Goal: Task Accomplishment & Management: Complete application form

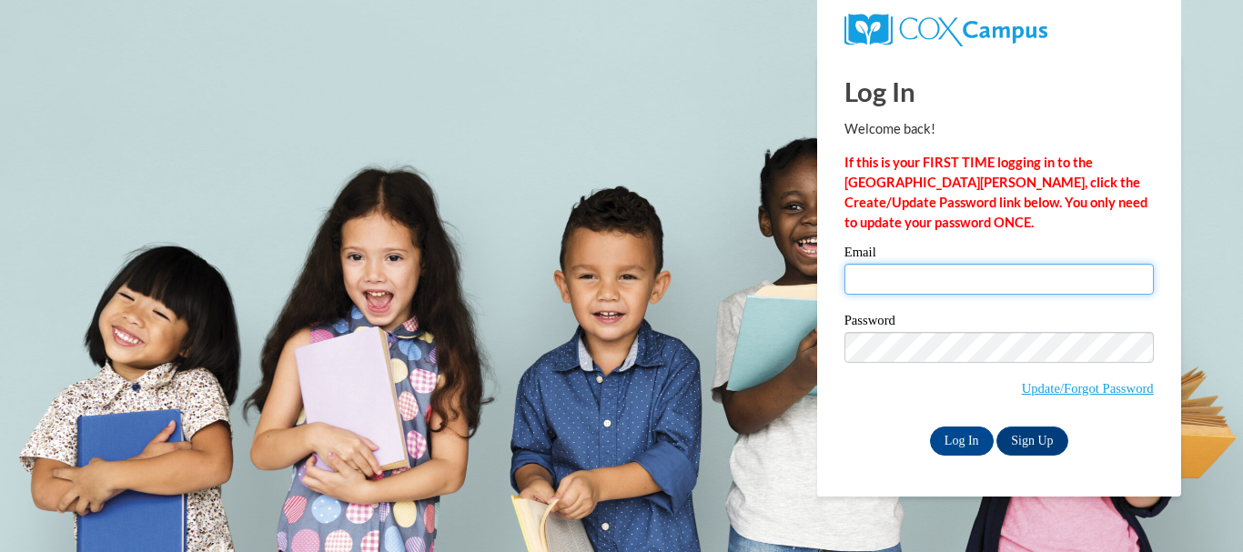
click at [939, 281] on input "Email" at bounding box center [998, 279] width 309 height 31
click at [950, 284] on input "dtabrosky@scsohio.org" at bounding box center [998, 279] width 309 height 31
type input "[EMAIL_ADDRESS][DOMAIN_NAME]"
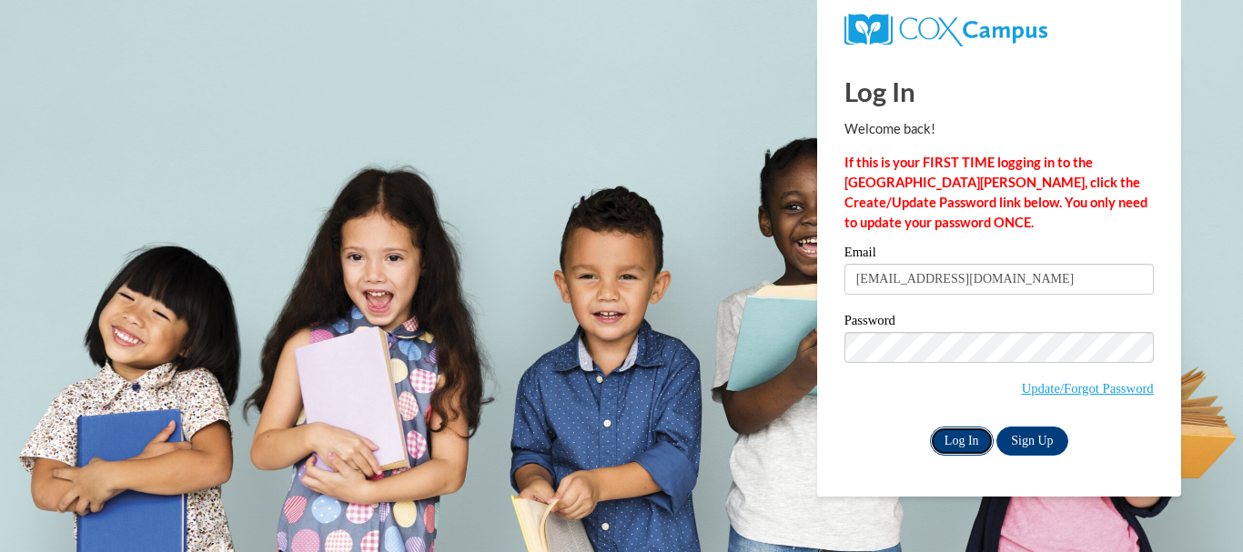
click at [963, 438] on input "Log In" at bounding box center [962, 441] width 64 height 29
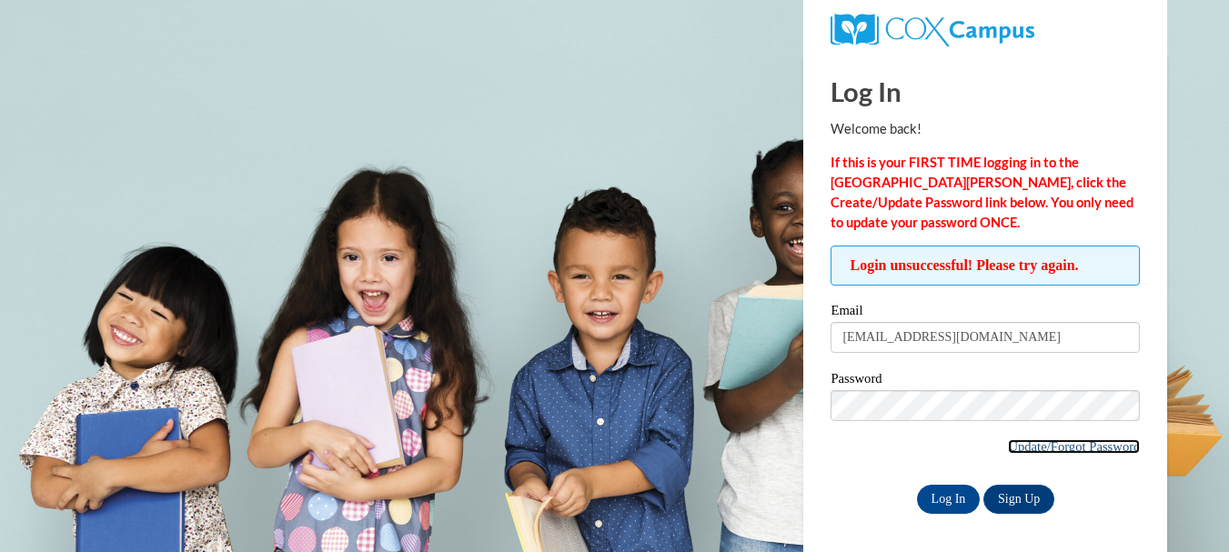
click at [1067, 449] on link "Update/Forgot Password" at bounding box center [1074, 447] width 132 height 15
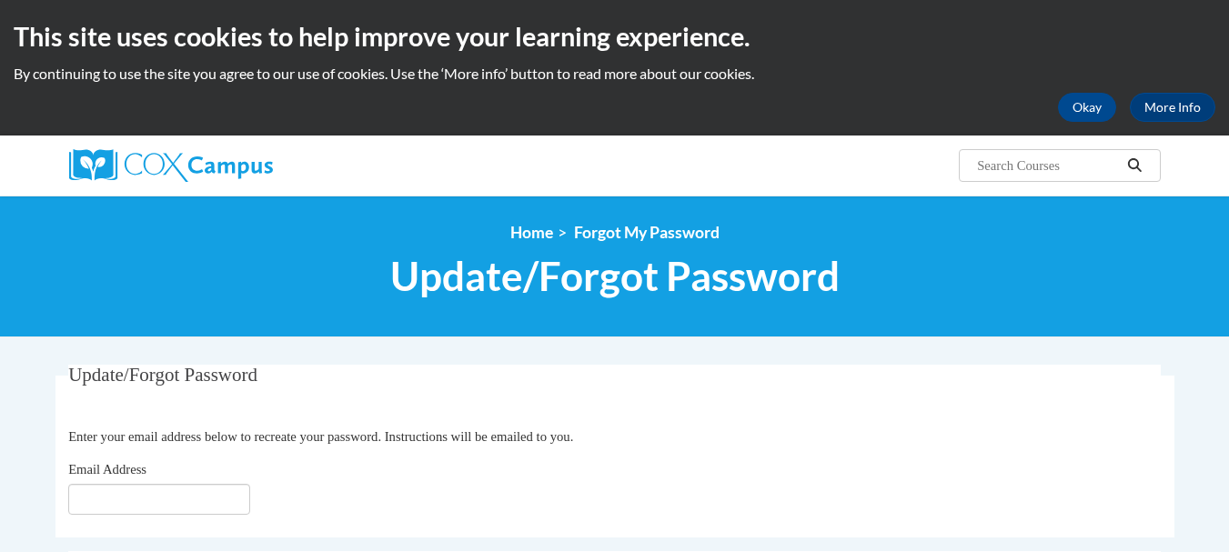
click at [189, 516] on fieldset "Update/Forgot Password Please enter your email address Enter your email address…" at bounding box center [615, 451] width 1119 height 173
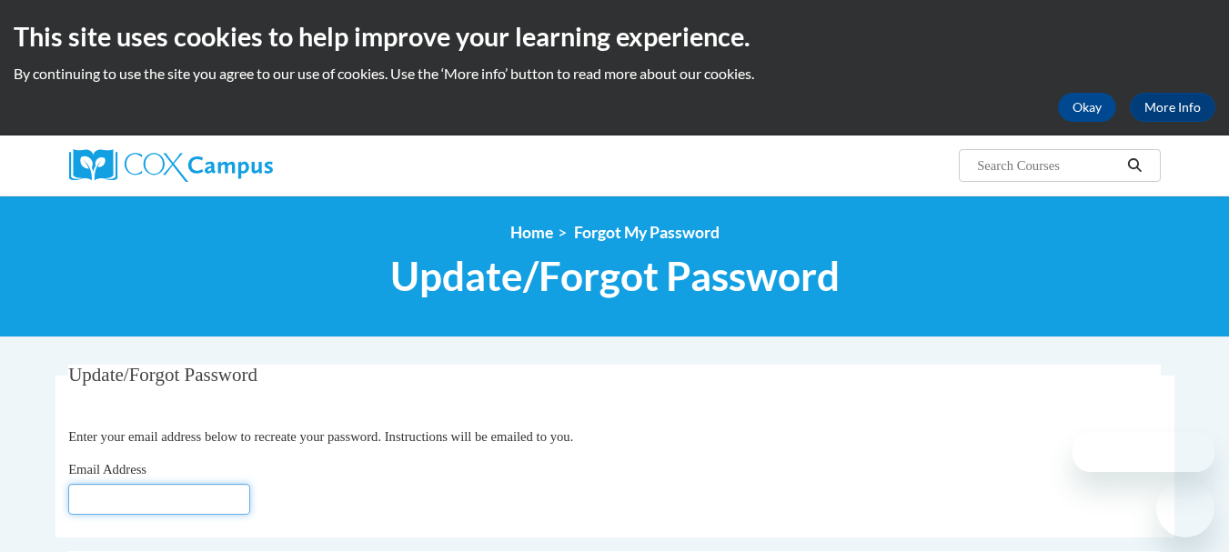
click at [193, 511] on input "Email Address" at bounding box center [159, 499] width 182 height 31
type input "[EMAIL_ADDRESS][DOMAIN_NAME]"
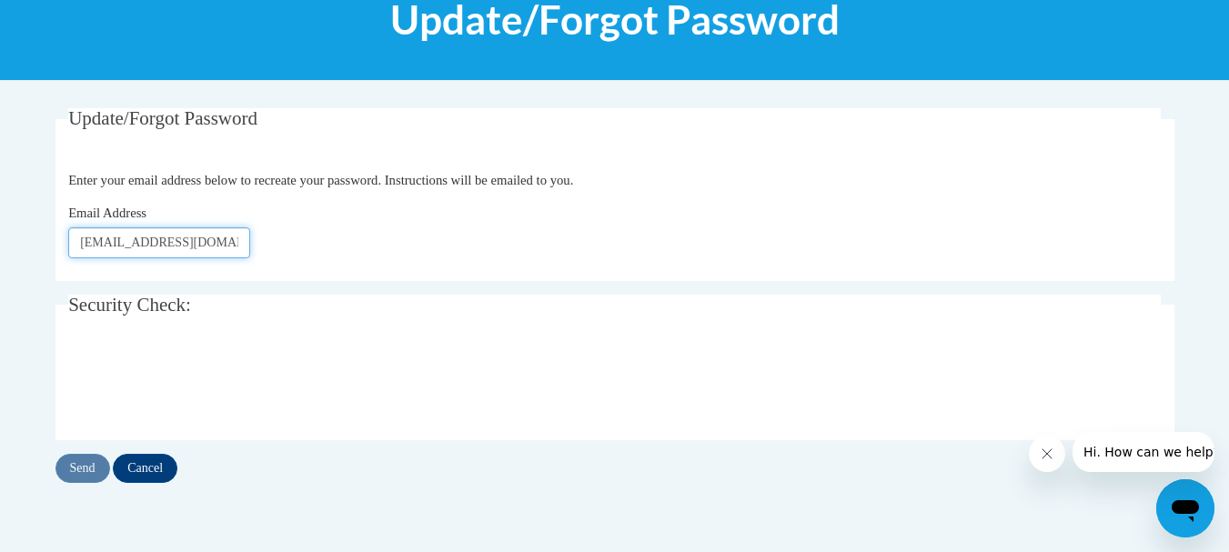
scroll to position [273, 0]
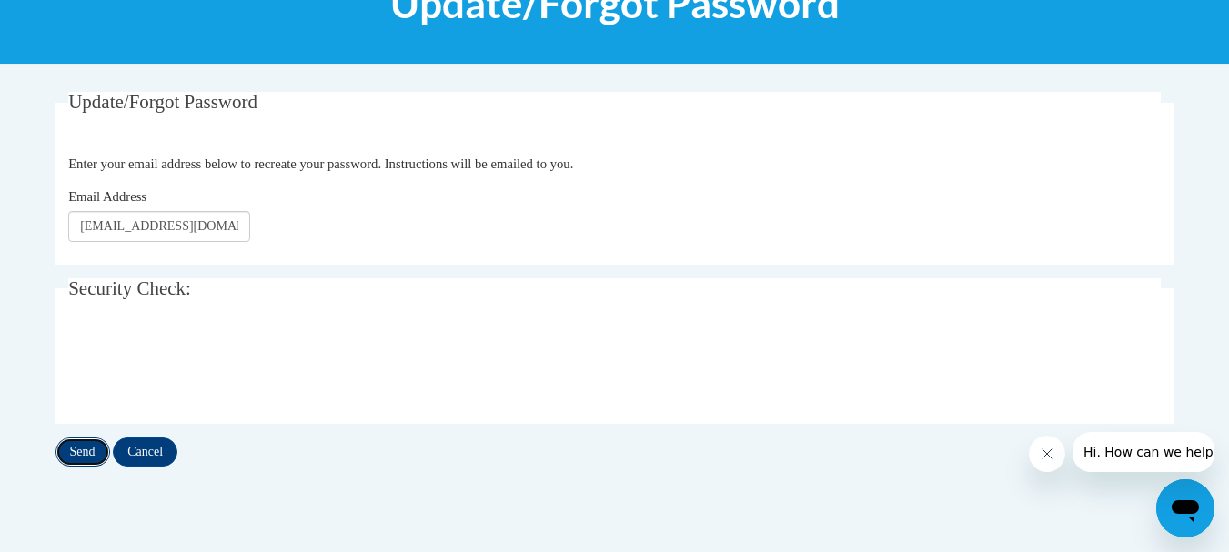
click at [76, 461] on input "Send" at bounding box center [83, 452] width 55 height 29
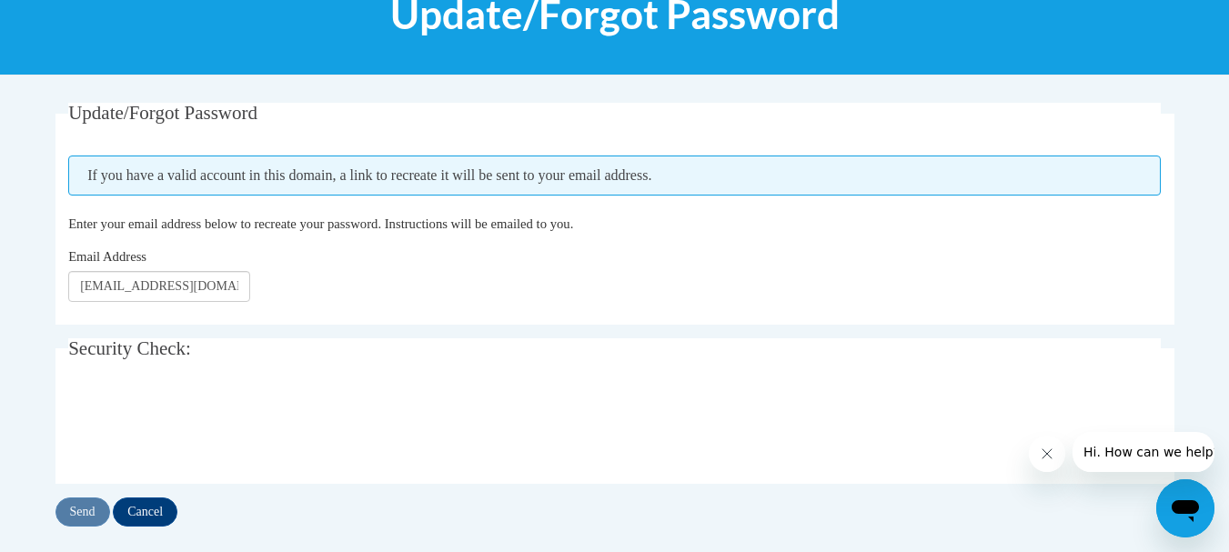
scroll to position [364, 0]
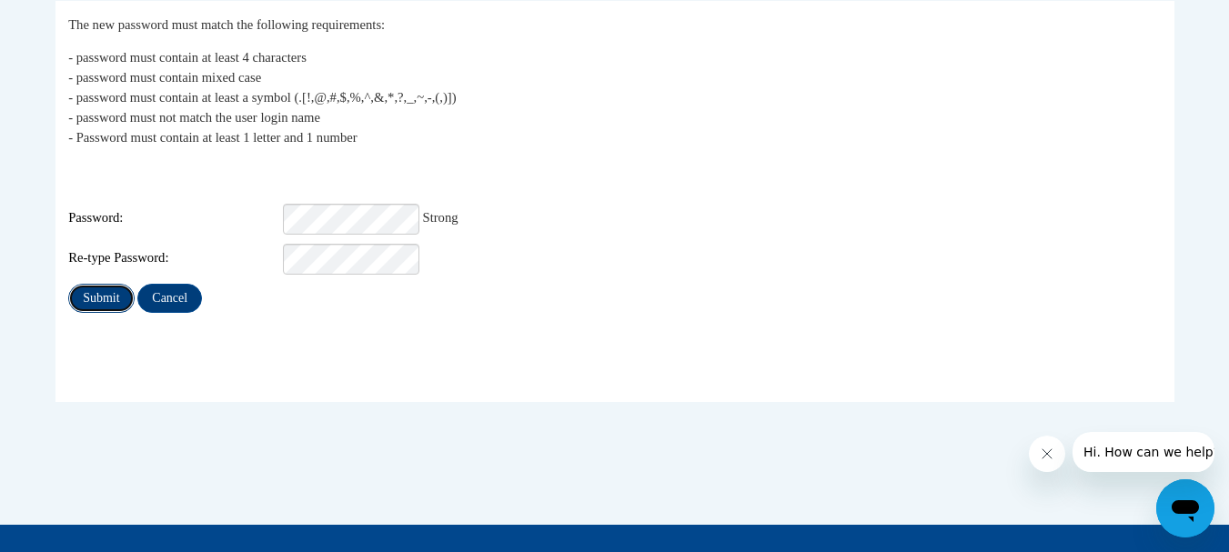
click at [111, 285] on input "Submit" at bounding box center [101, 298] width 66 height 29
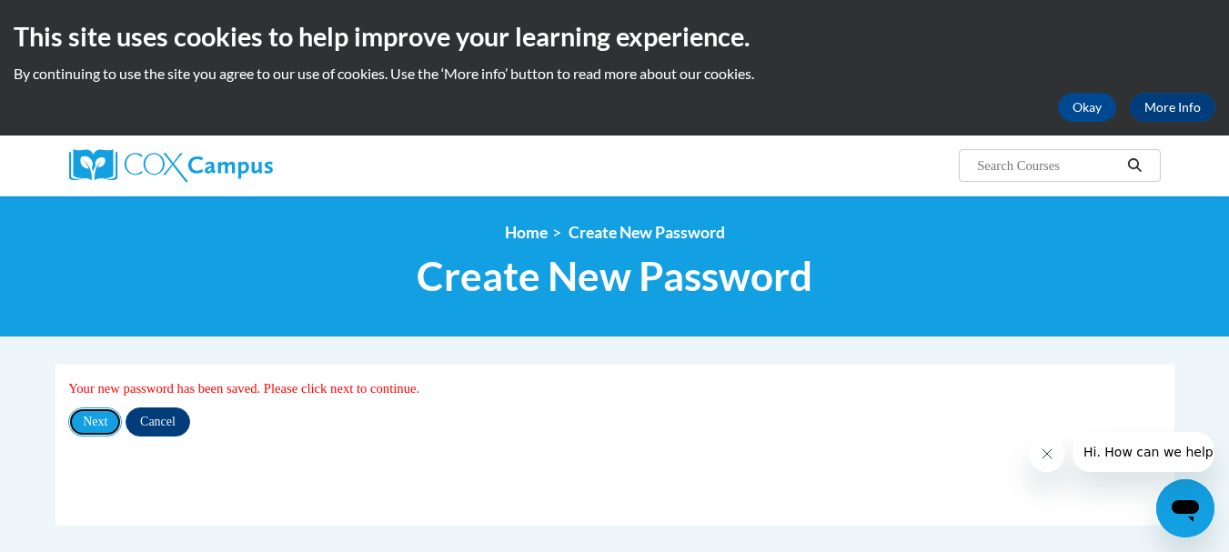
drag, startPoint x: 83, startPoint y: 428, endPoint x: 105, endPoint y: 515, distance: 90.0
click at [105, 515] on fieldset "My Password Your new password has been saved. Please click next to continue. Ne…" at bounding box center [615, 445] width 1119 height 161
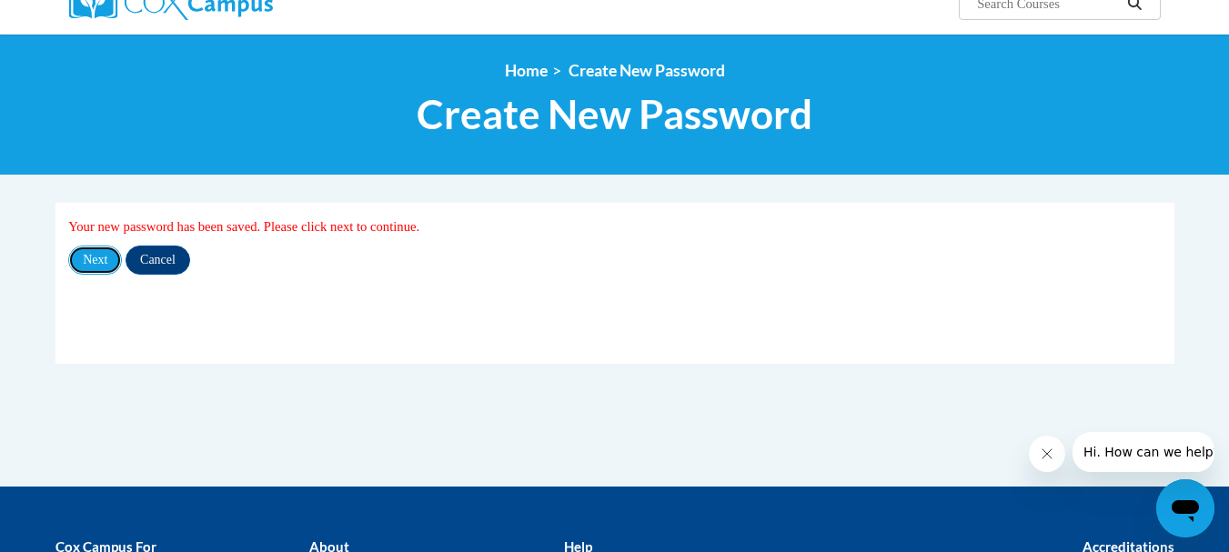
scroll to position [182, 0]
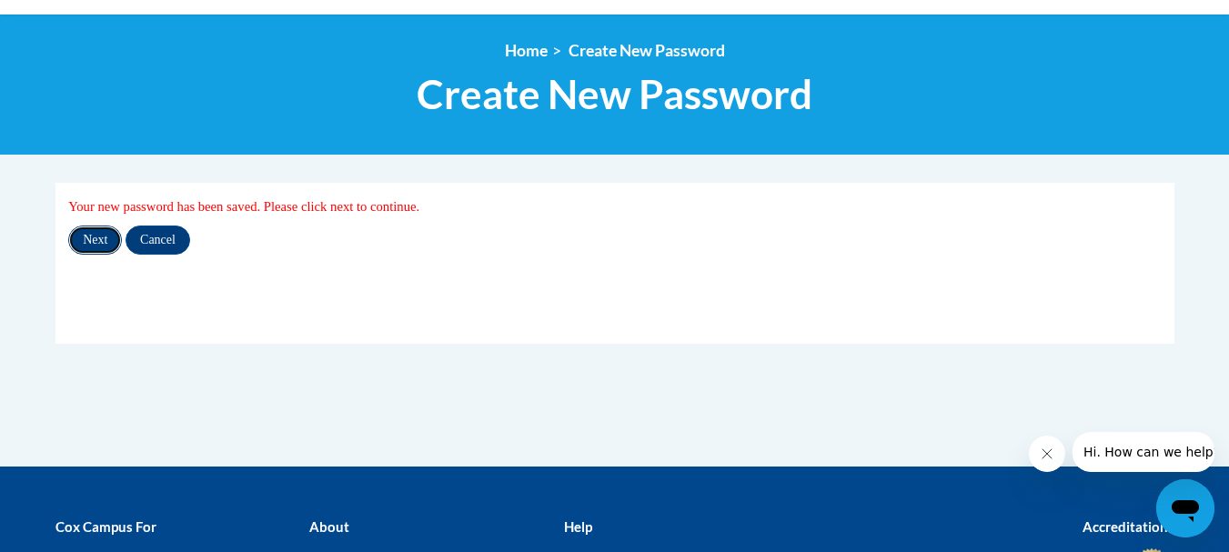
click at [107, 246] on input "Next" at bounding box center [95, 240] width 54 height 29
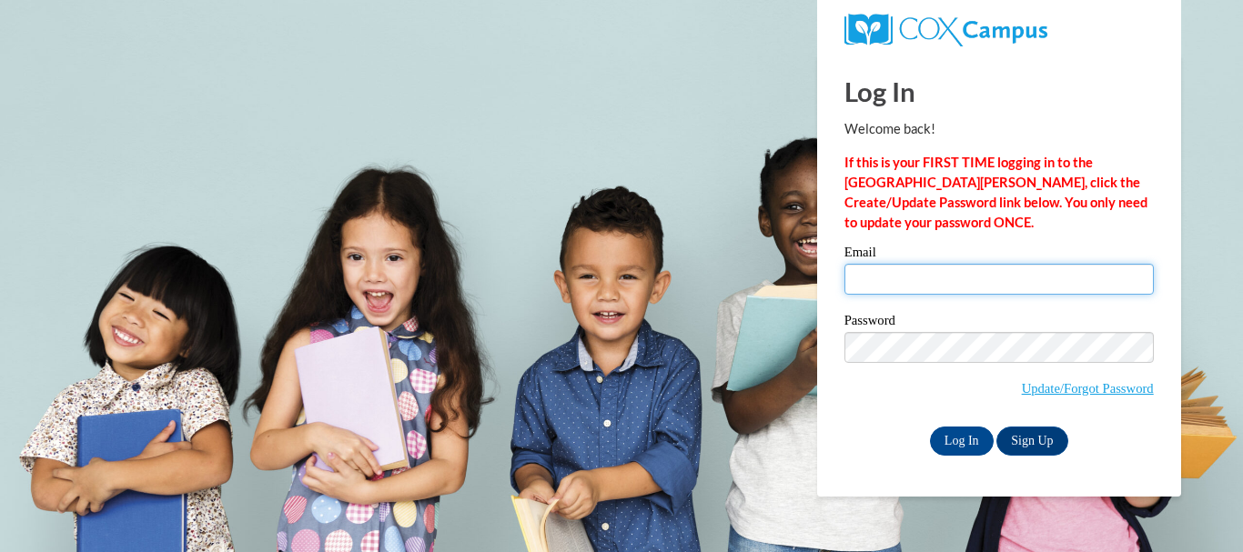
click at [883, 268] on input "Email" at bounding box center [998, 279] width 309 height 31
type input "dtabrosky@scsohio.org"
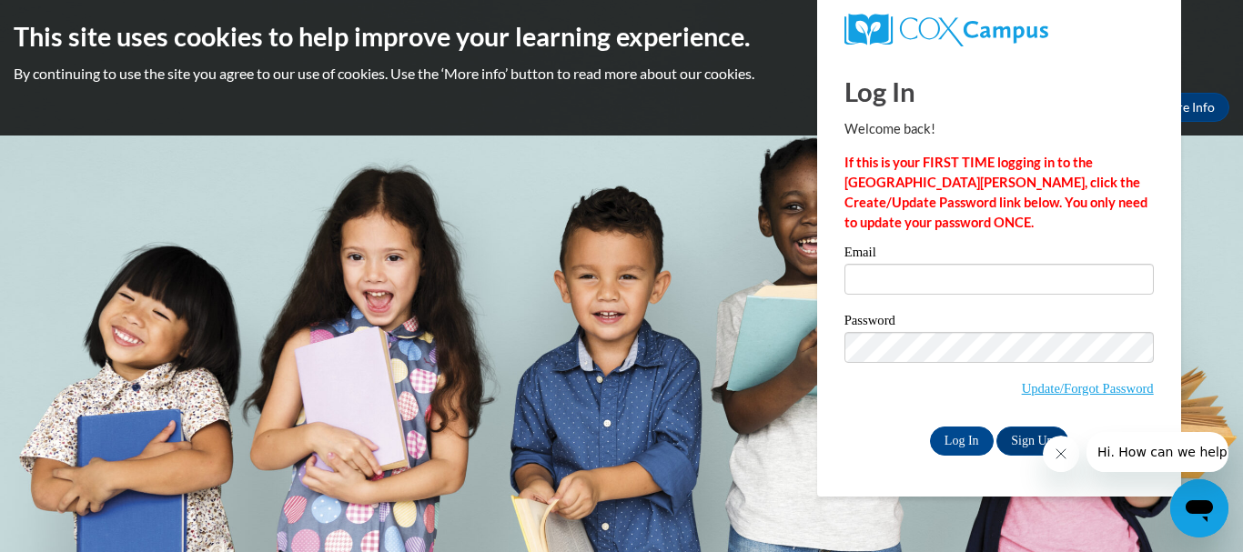
click at [881, 285] on input "Email" at bounding box center [998, 279] width 309 height 31
click at [1016, 277] on input "Email" at bounding box center [998, 279] width 309 height 31
type input "[EMAIL_ADDRESS][DOMAIN_NAME]"
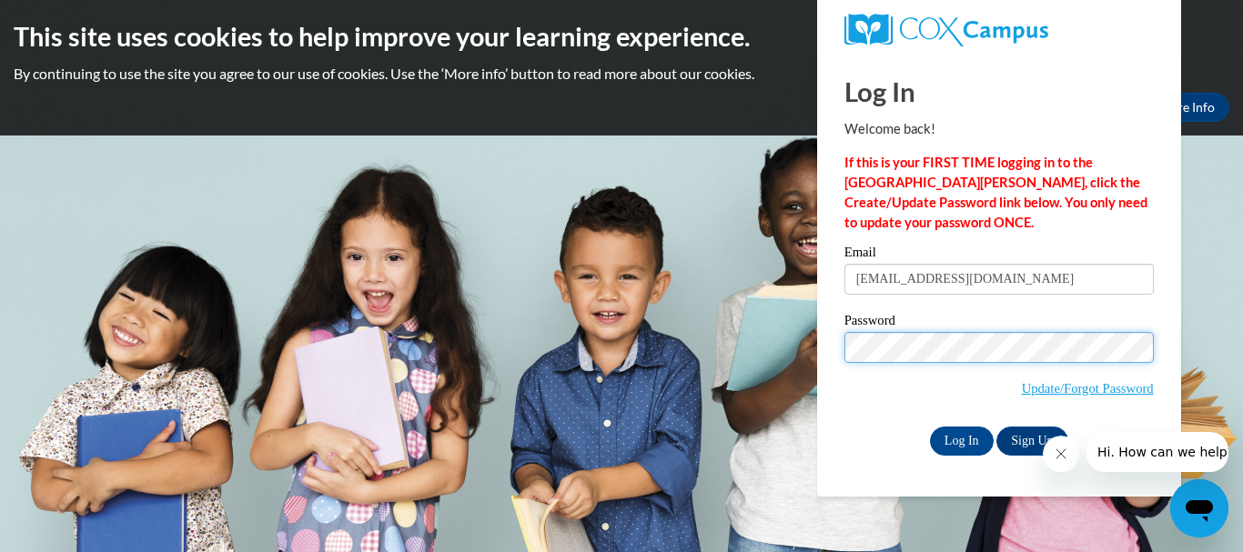
click at [741, 335] on body "This site uses cookies to help improve your learning experience. By continuing …" at bounding box center [621, 276] width 1243 height 552
click at [882, 375] on span "Update/Forgot Password" at bounding box center [998, 370] width 309 height 76
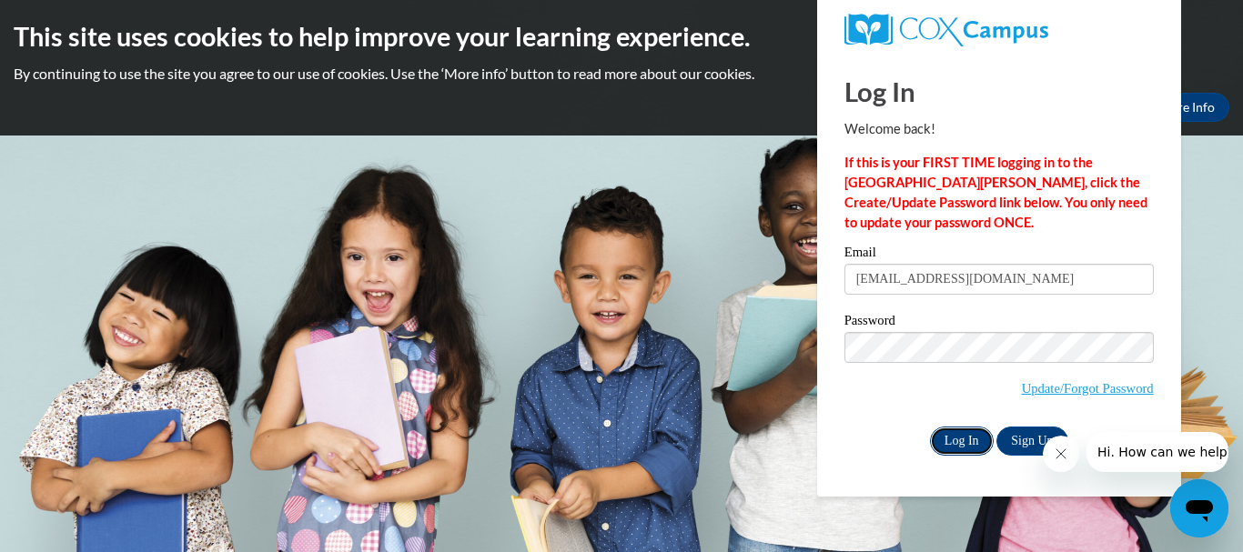
click at [968, 431] on input "Log In" at bounding box center [962, 441] width 64 height 29
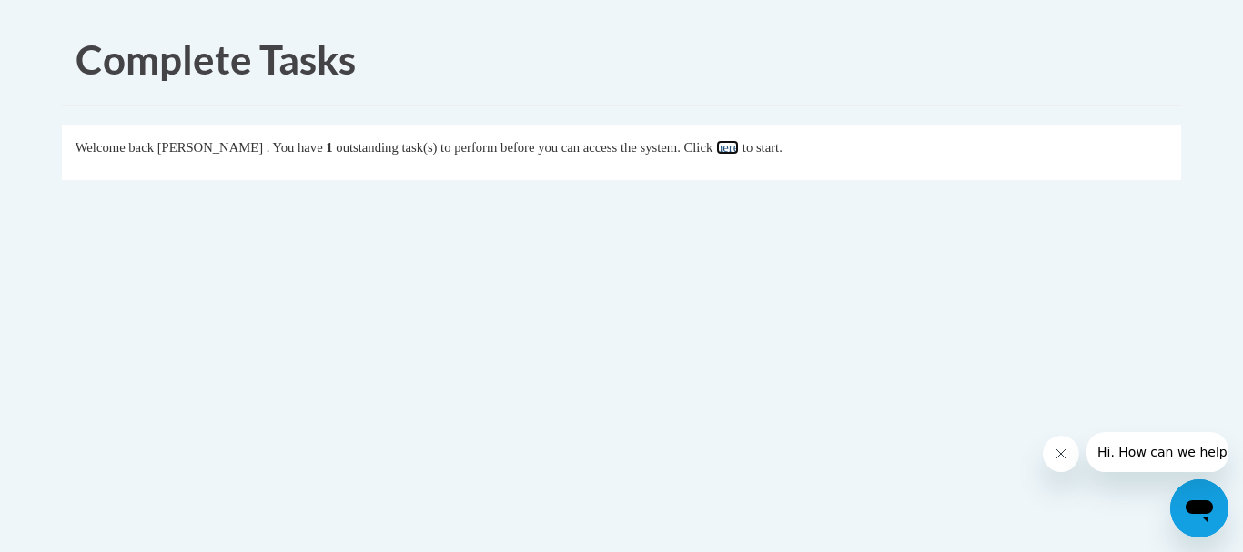
click at [739, 150] on link "here" at bounding box center [727, 147] width 23 height 15
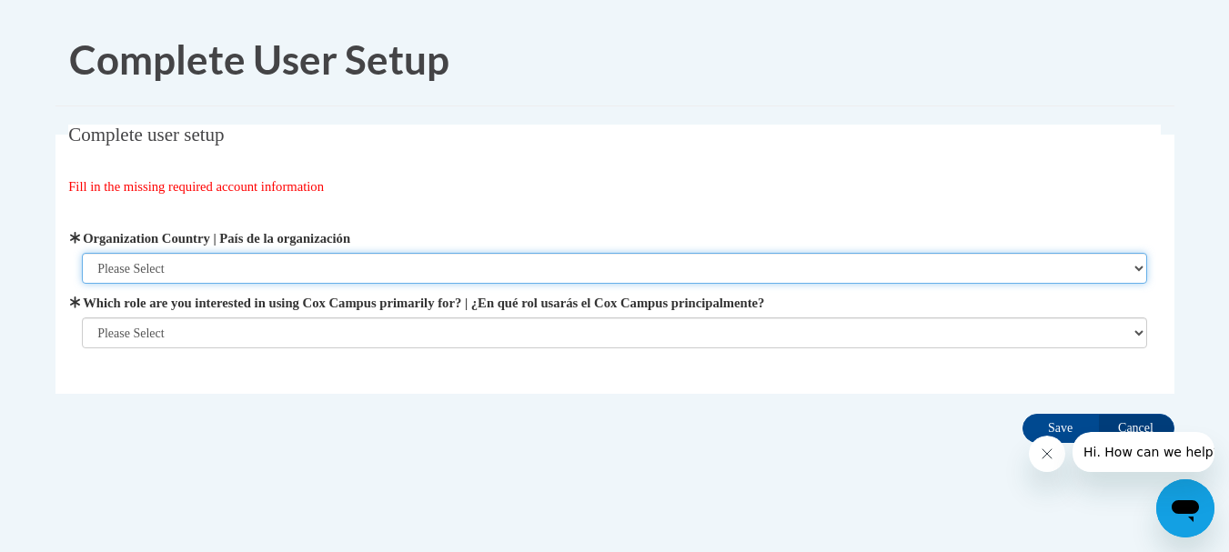
click at [171, 268] on select "Please Select United States | Estados Unidos Outside of the United States | Fue…" at bounding box center [615, 268] width 1066 height 31
select select "ad49bcad-a171-4b2e-b99c-48b446064914"
click at [82, 253] on select "Please Select United States | Estados Unidos Outside of the United States | Fue…" at bounding box center [615, 268] width 1066 height 31
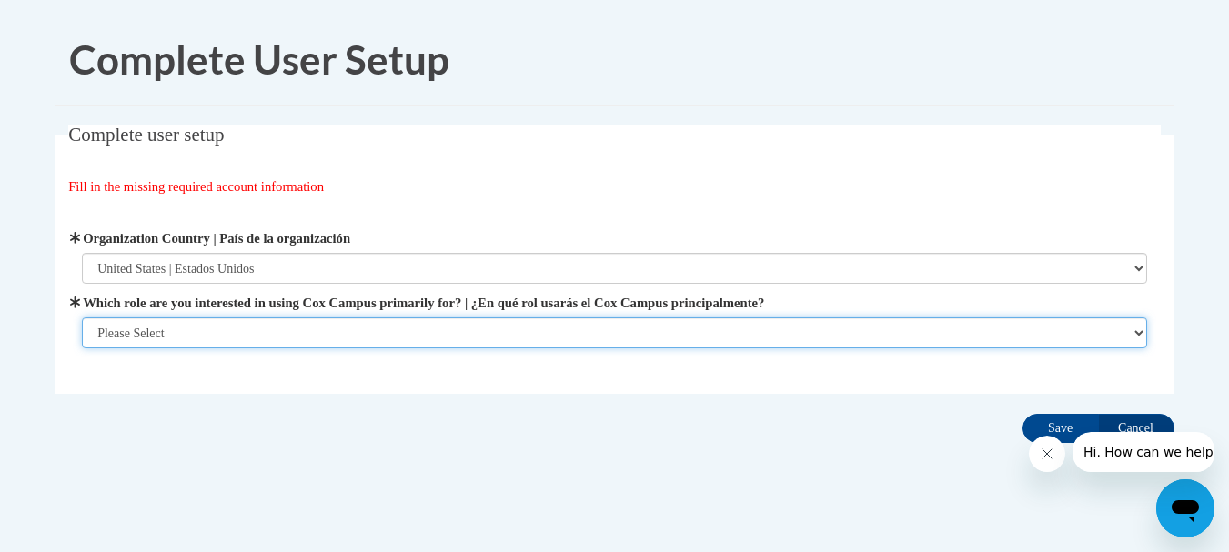
click at [173, 333] on select "Please Select College/University | Colegio/Universidad Community/Nonprofit Part…" at bounding box center [615, 333] width 1066 height 31
select select "fbf2d438-af2f-41f8-98f1-81c410e29de3"
click at [82, 349] on select "Please Select College/University | Colegio/Universidad Community/Nonprofit Part…" at bounding box center [615, 333] width 1066 height 31
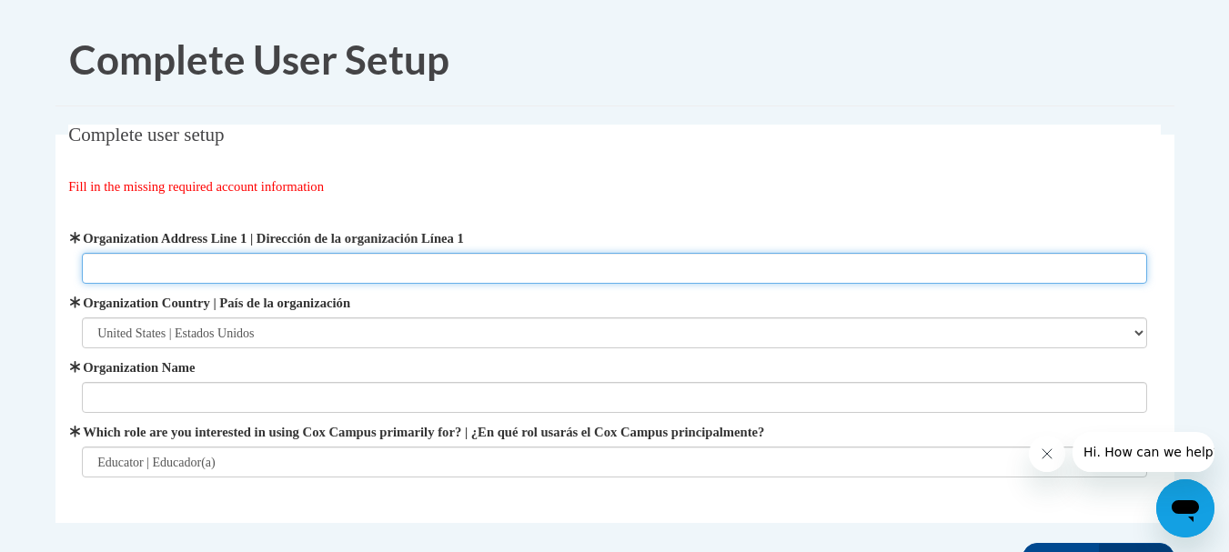
click at [167, 270] on input "Organization Address Line 1 | Dirección de la organización Línea 1" at bounding box center [615, 268] width 1066 height 31
type input "420 N 4th St"
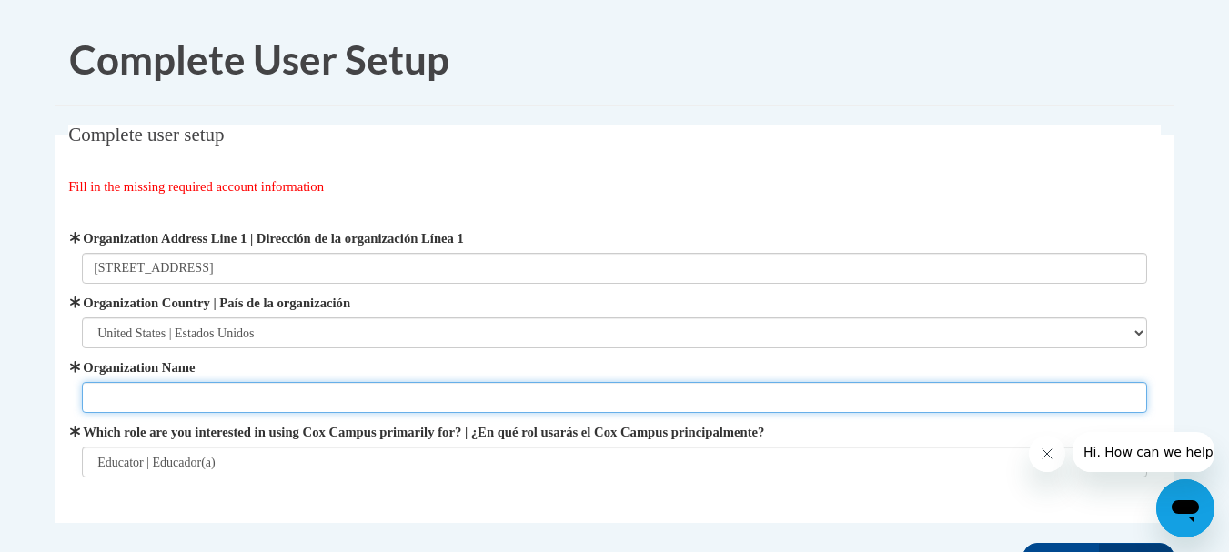
click at [213, 410] on input "Organization Name" at bounding box center [615, 397] width 1066 height 31
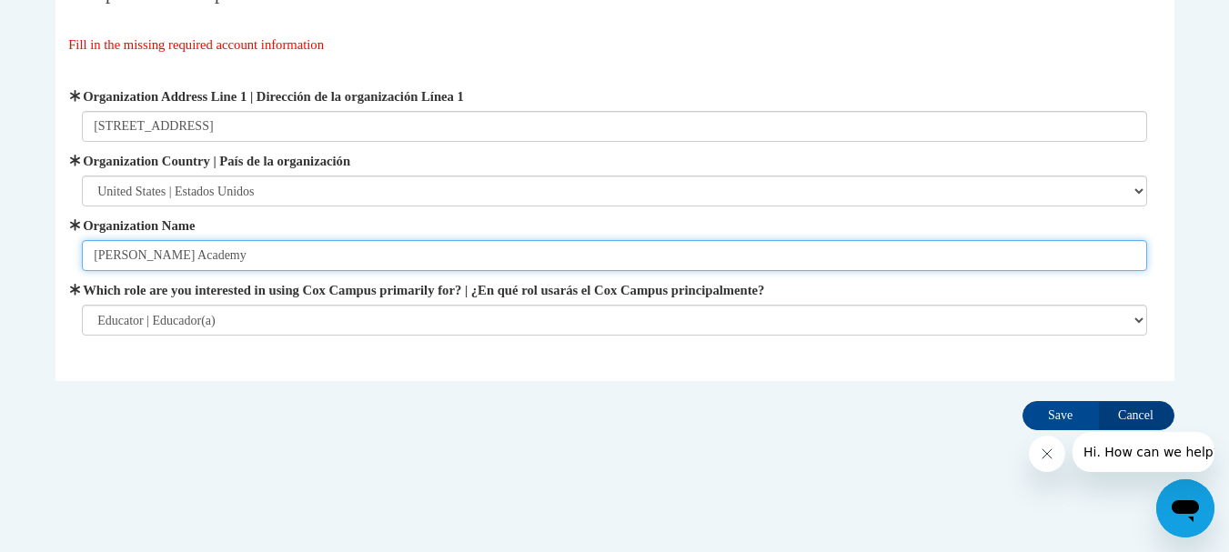
scroll to position [149, 0]
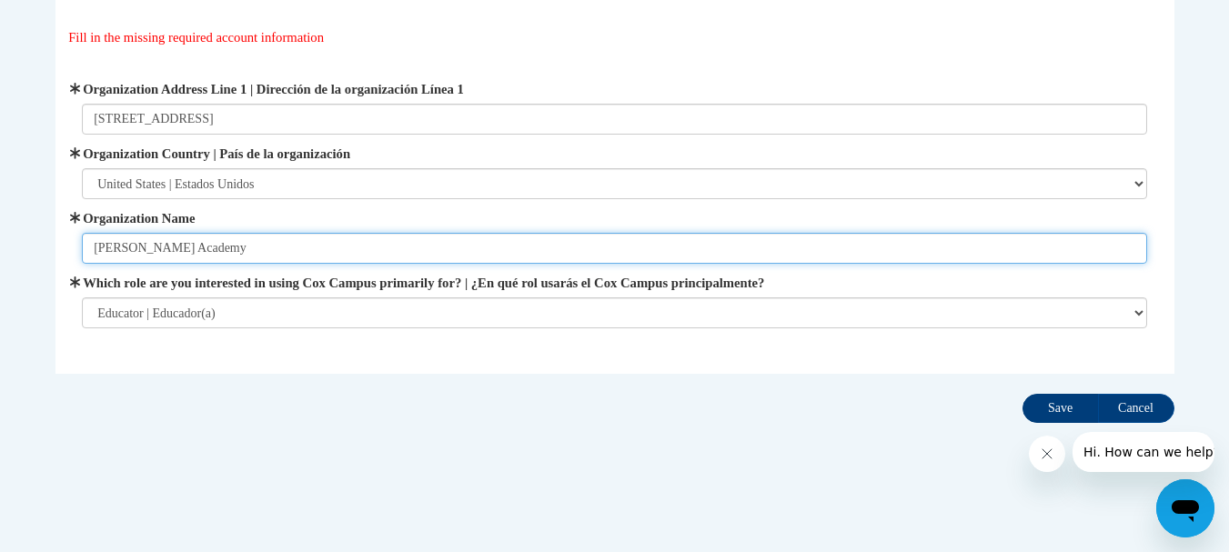
type input "Wells Academy"
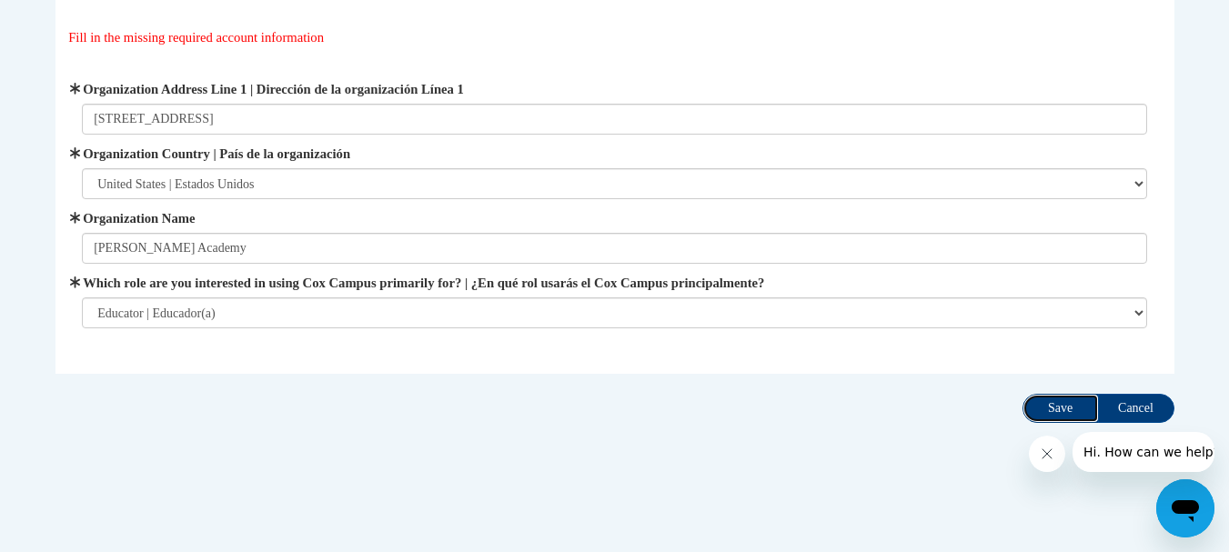
click at [1078, 407] on input "Save" at bounding box center [1061, 408] width 76 height 29
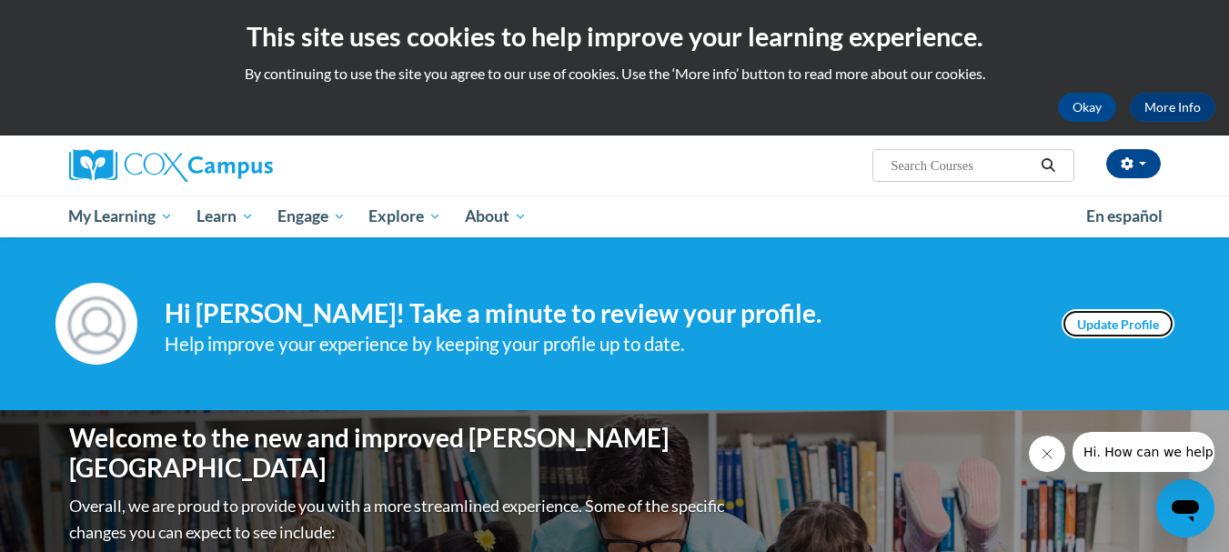
click at [1125, 324] on link "Update Profile" at bounding box center [1118, 323] width 113 height 29
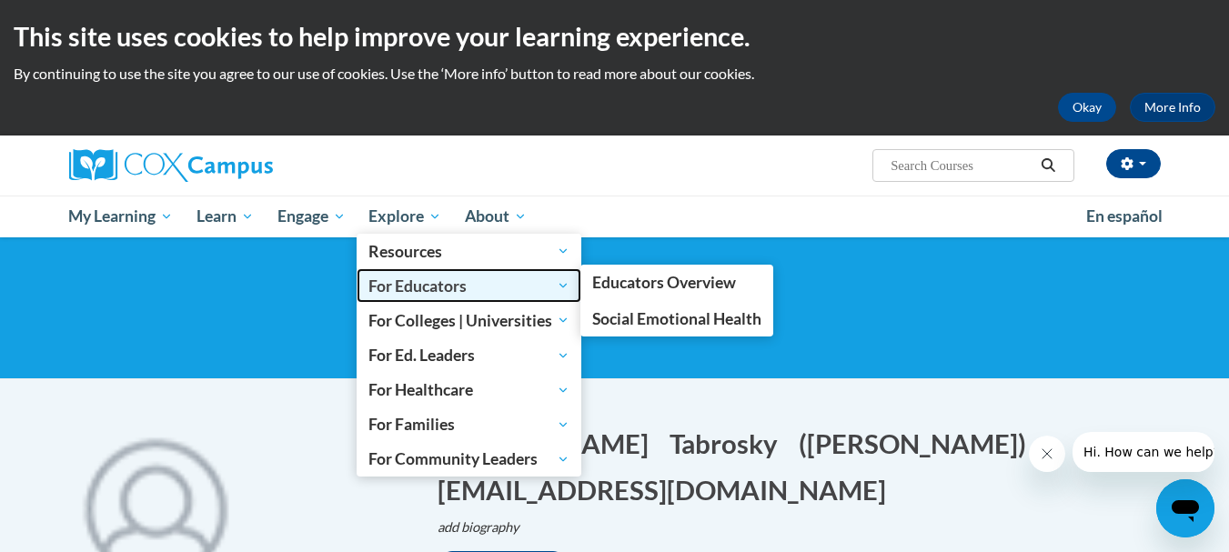
click at [554, 288] on span "For Educators" at bounding box center [469, 286] width 201 height 22
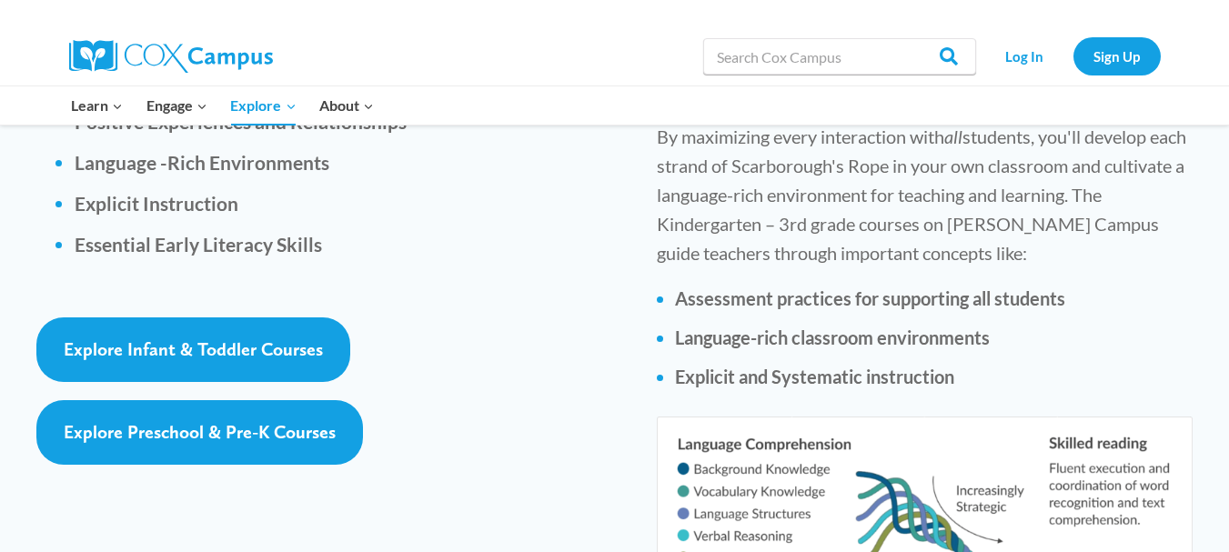
scroll to position [2821, 0]
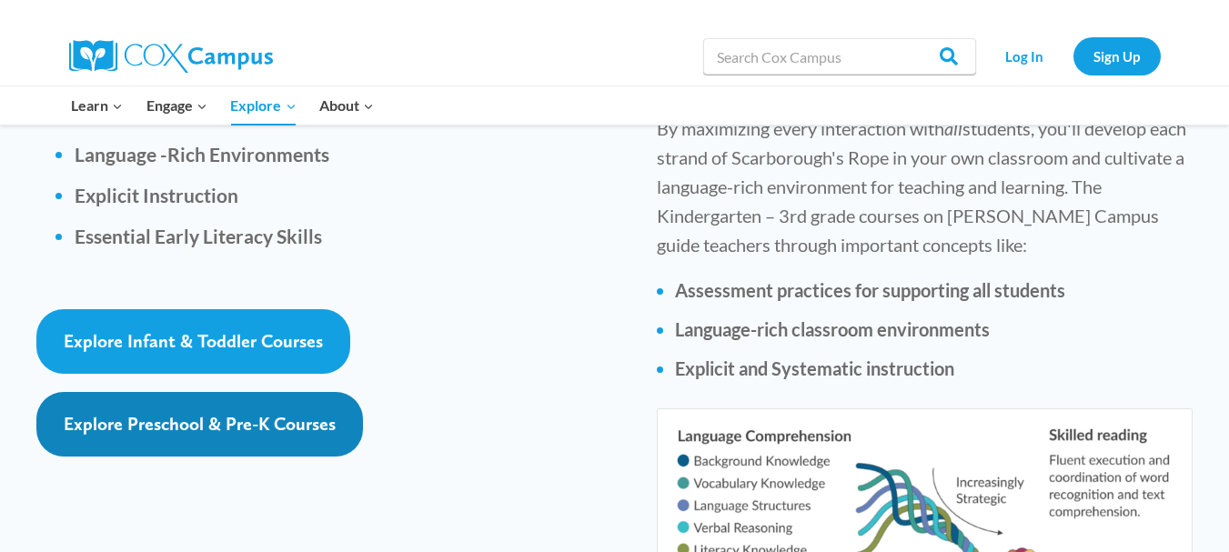
click at [268, 413] on span "Explore Preschool & Pre-K Courses" at bounding box center [200, 424] width 272 height 22
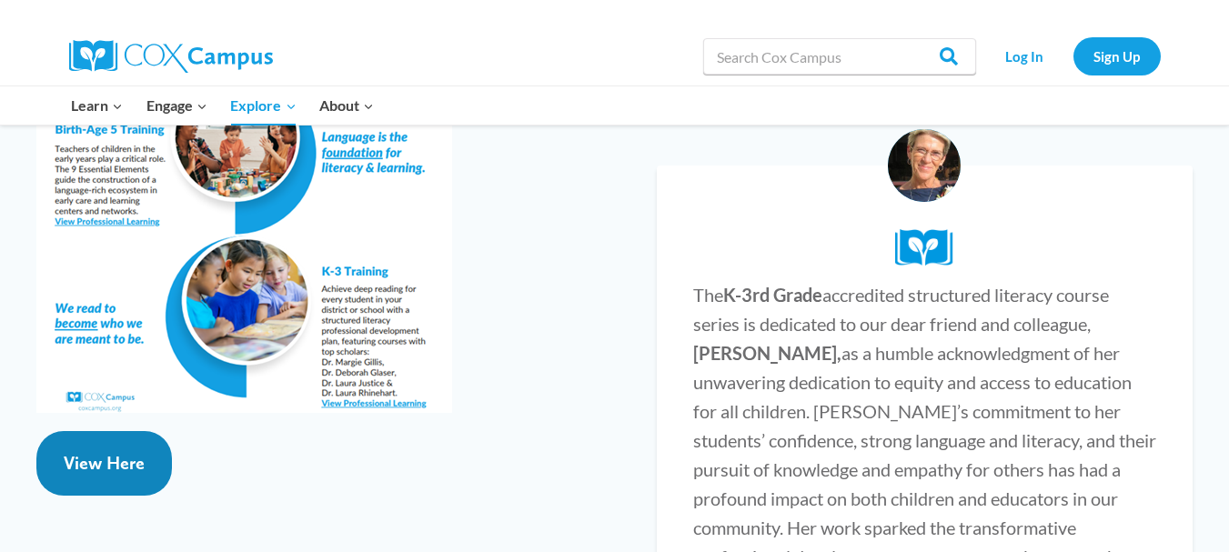
scroll to position [3549, 0]
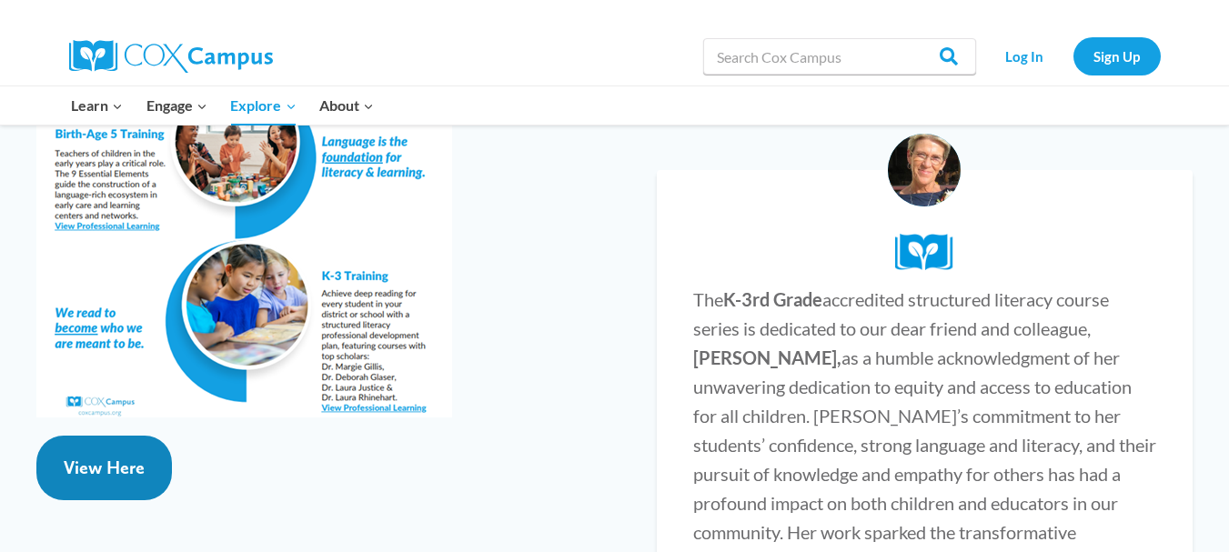
click at [112, 457] on span "View Here" at bounding box center [104, 468] width 81 height 22
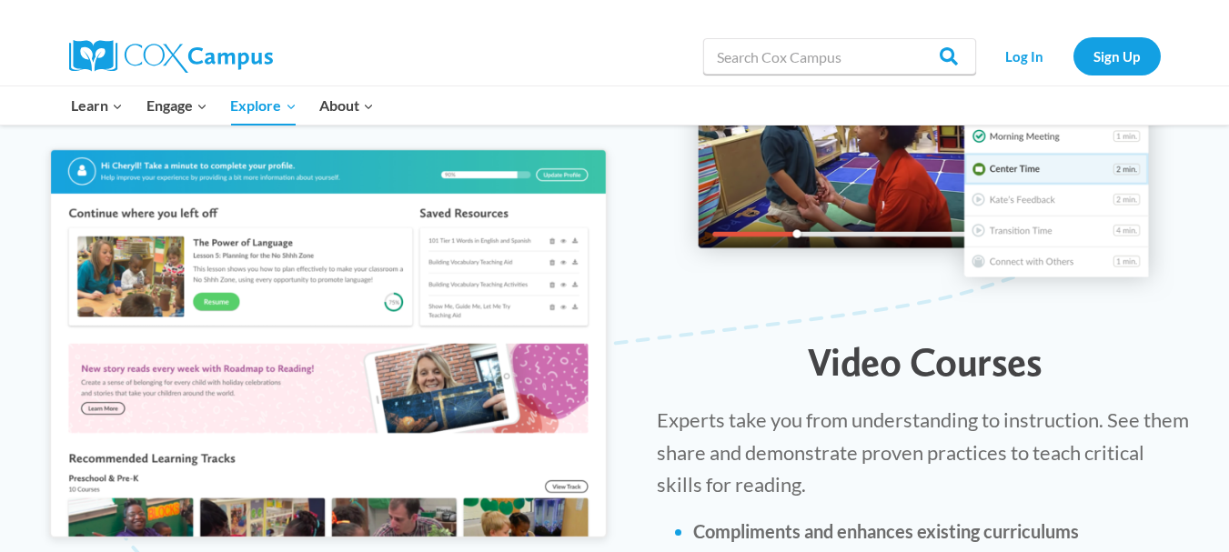
scroll to position [2002, 0]
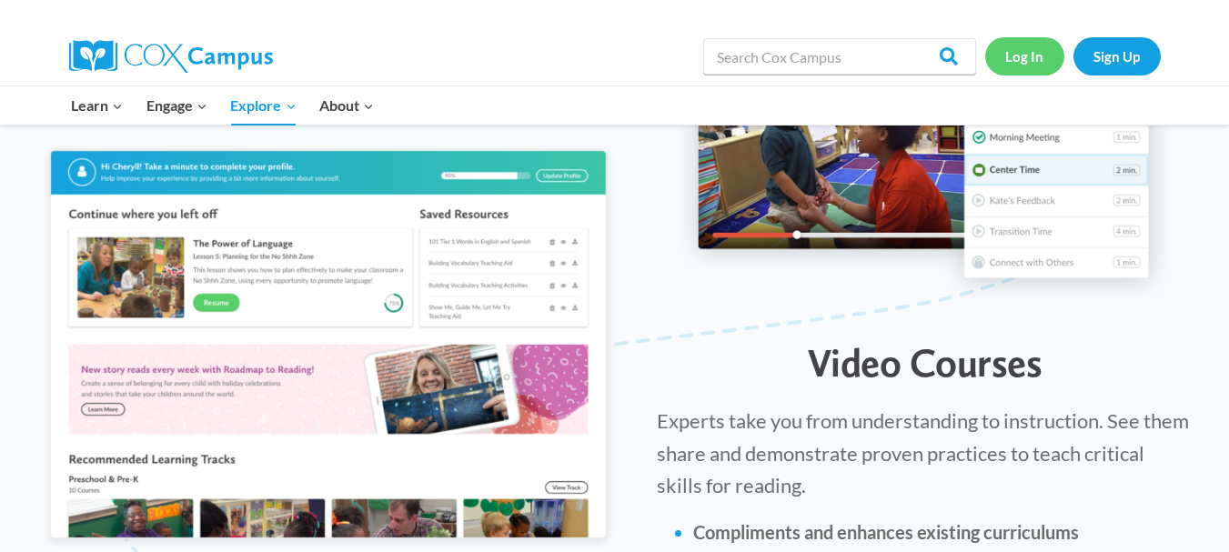
click at [1026, 54] on link "Log In" at bounding box center [1025, 55] width 79 height 37
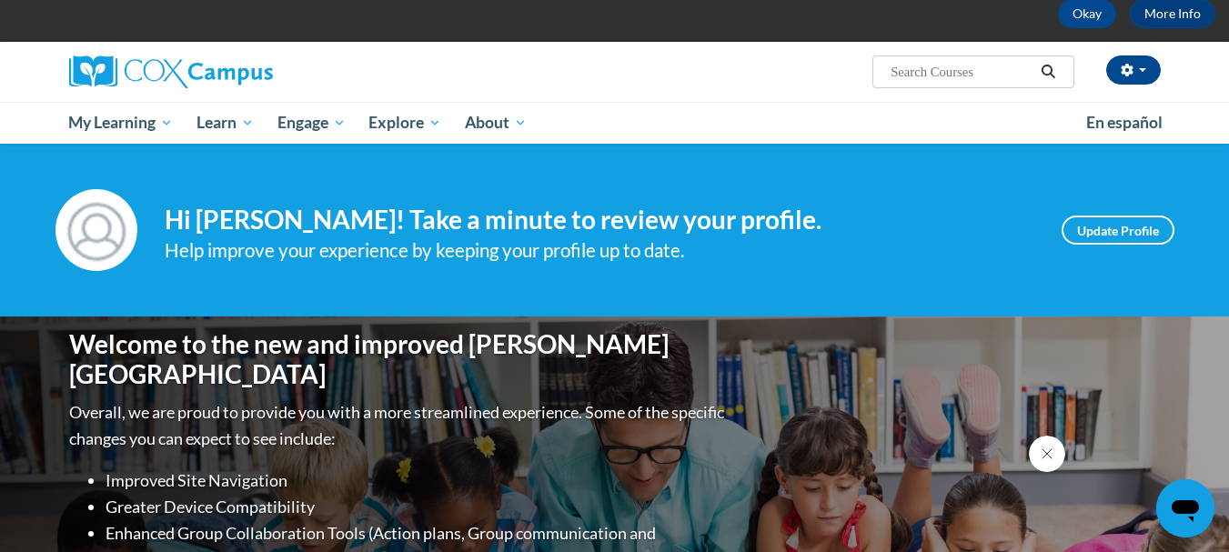
scroll to position [57, 0]
